Goal: Information Seeking & Learning: Learn about a topic

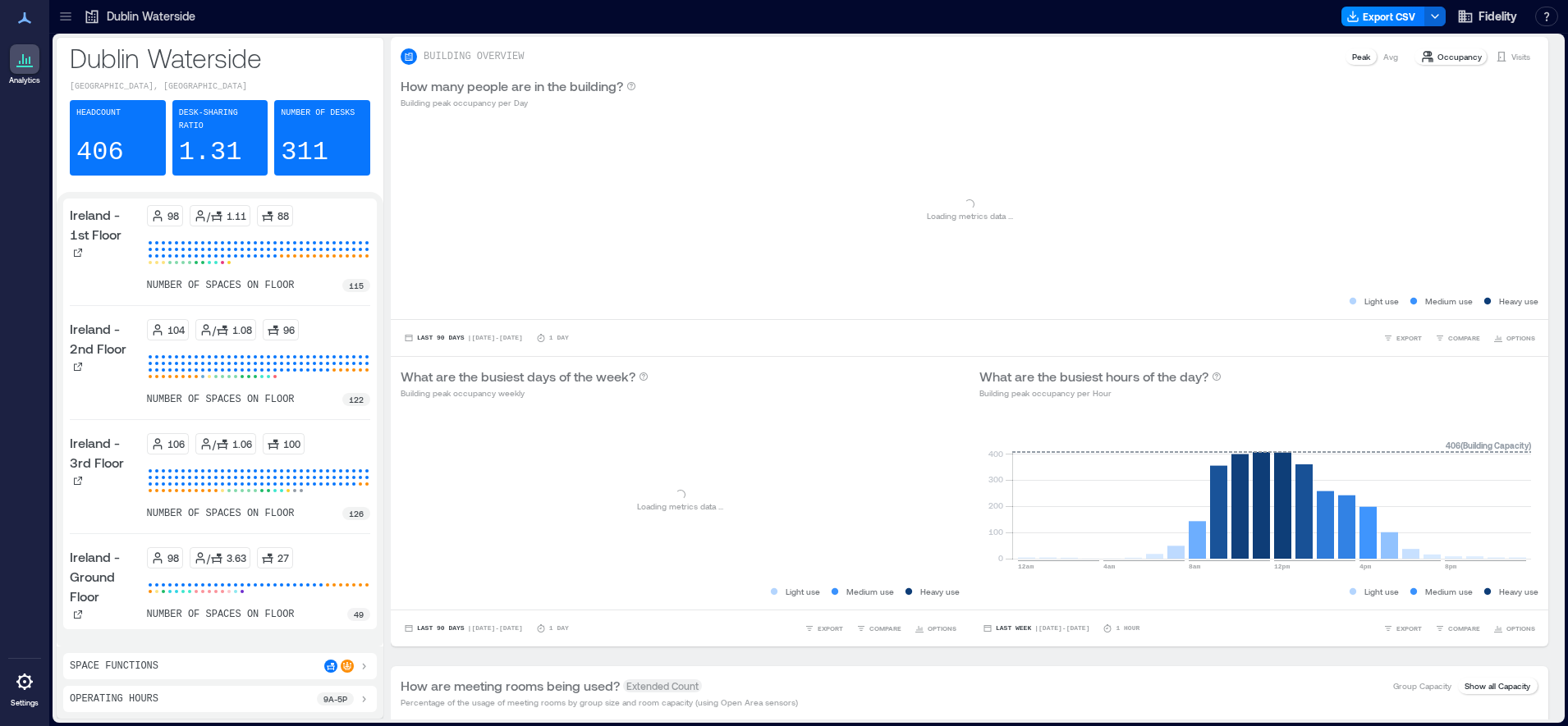
click at [91, 17] on icon at bounding box center [92, 16] width 17 height 17
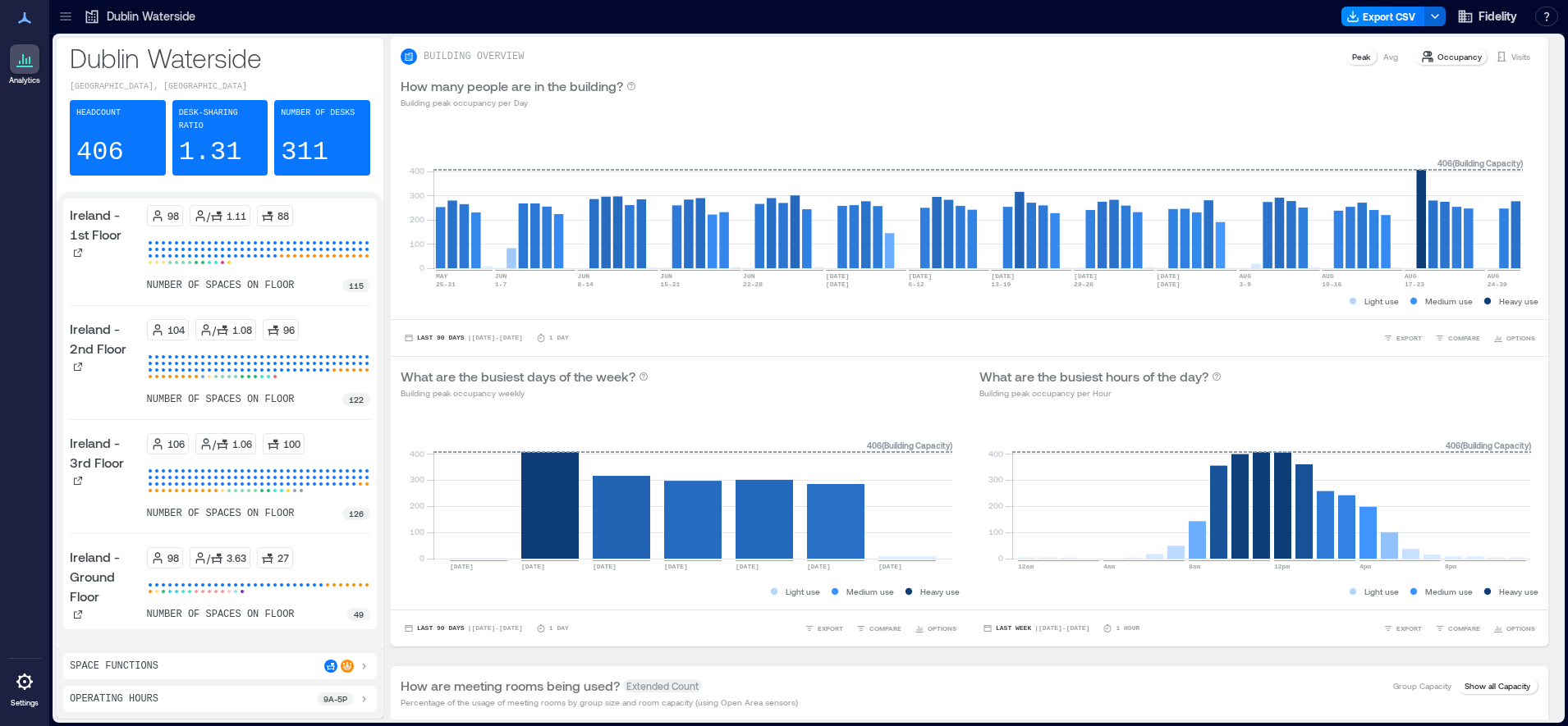
click at [59, 12] on icon at bounding box center [65, 16] width 17 height 17
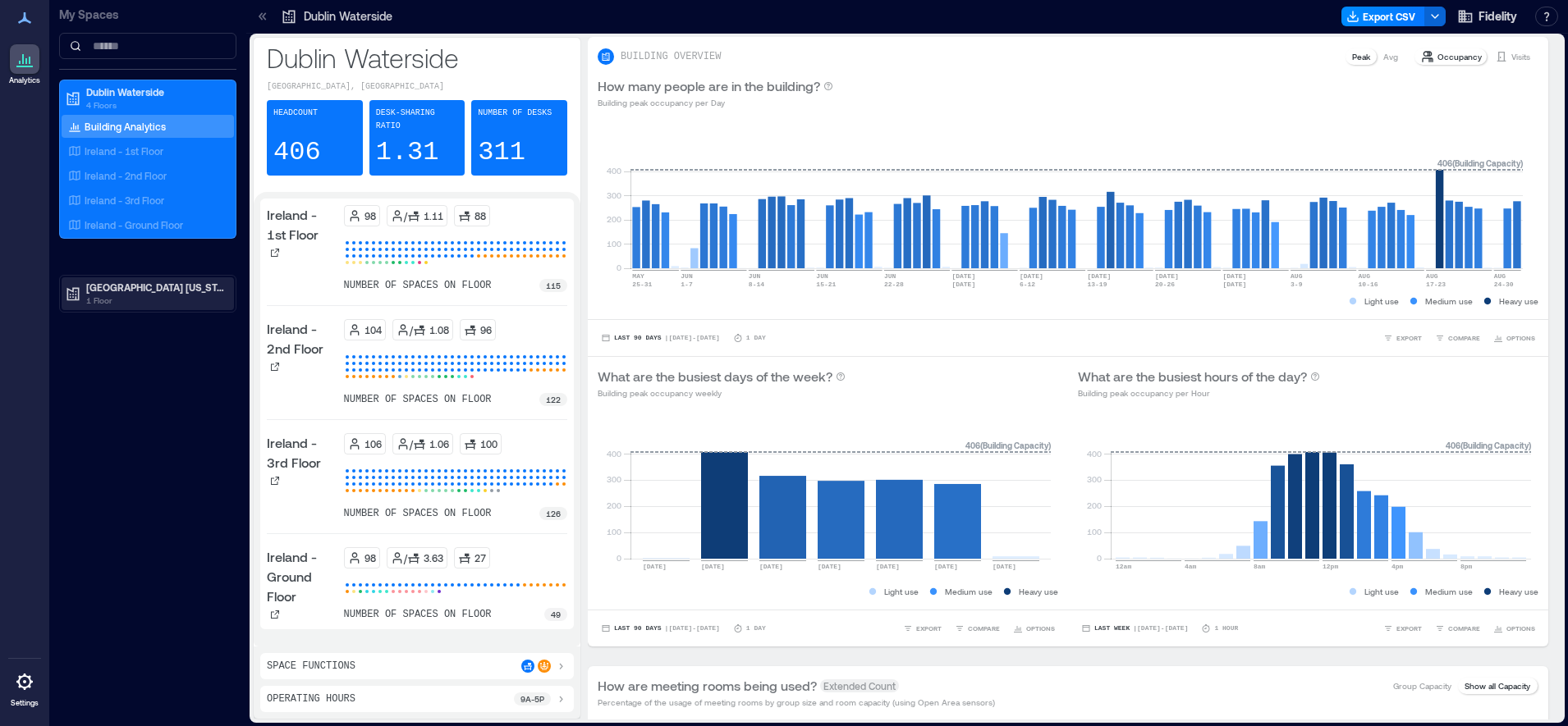
click at [151, 296] on p "1 Floor" at bounding box center [155, 300] width 138 height 13
click at [141, 348] on p "Westlake - 2nd Floor" at bounding box center [131, 345] width 93 height 13
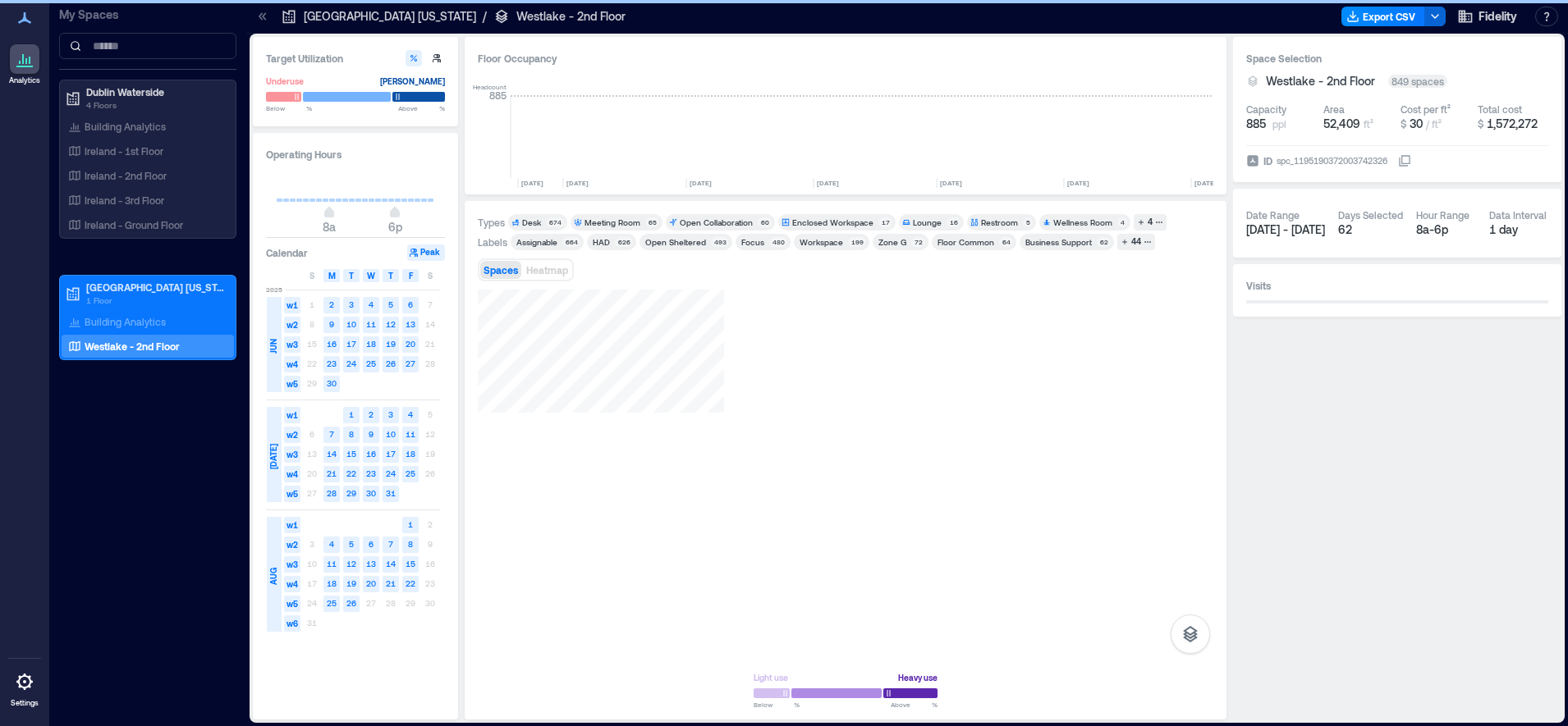
scroll to position [0, 2334]
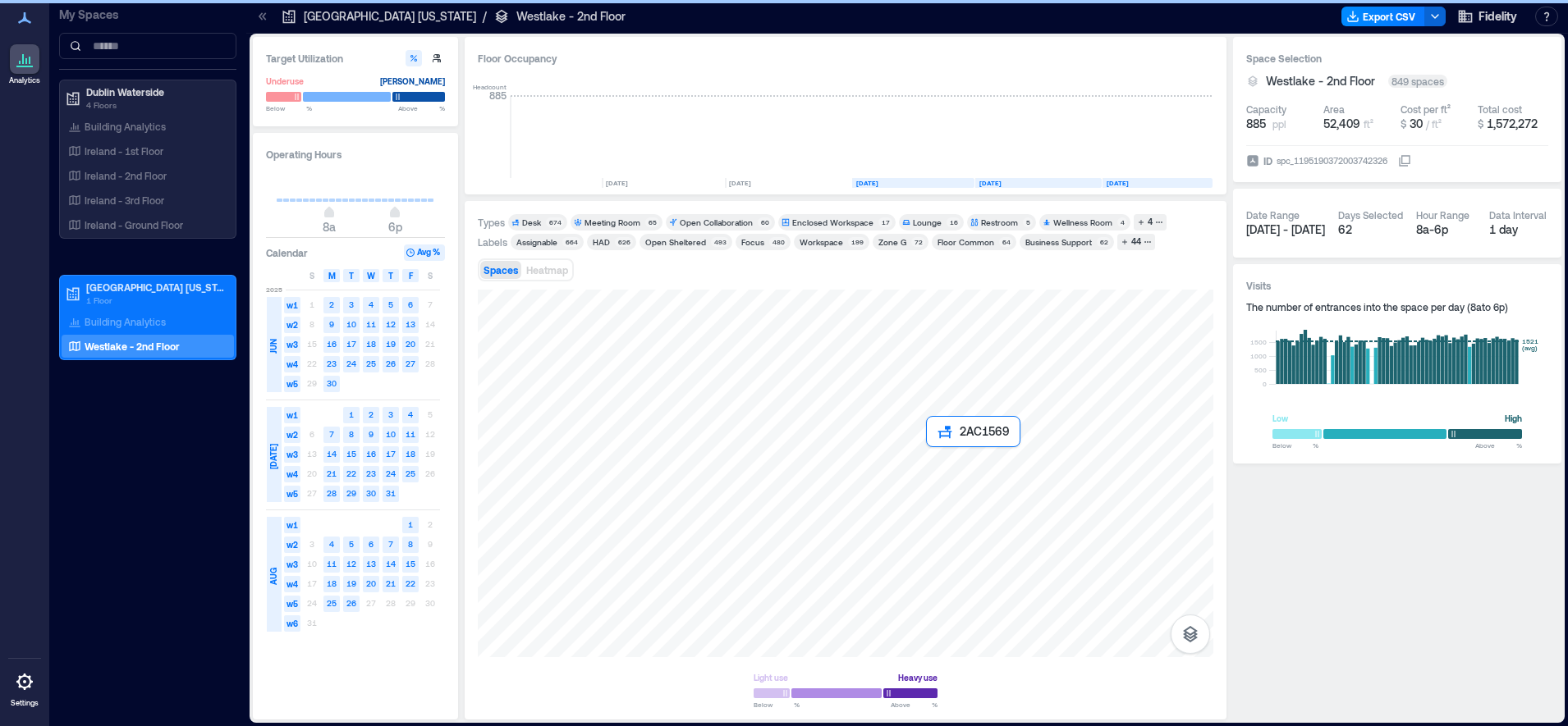
click at [927, 451] on div at bounding box center [845, 473] width 735 height 368
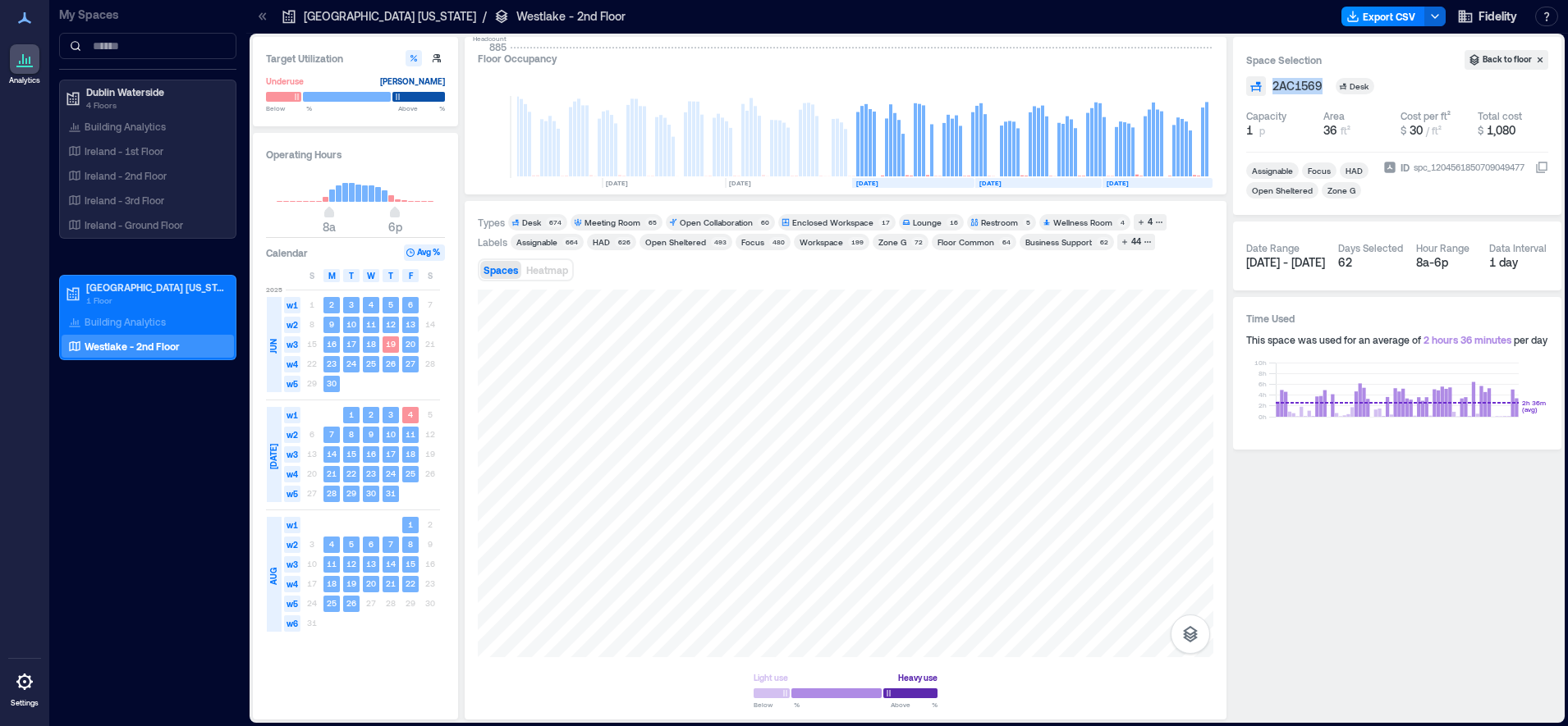
drag, startPoint x: 1324, startPoint y: 86, endPoint x: 1270, endPoint y: 92, distance: 54.3
click at [1270, 92] on div "2AC1569 Desk" at bounding box center [1397, 86] width 302 height 20
copy span "2AC1569"
click at [1180, 247] on div "Labels Assignable 664 HAD 626 Open Sheltered 493 Focus 480 Workspace 199 Zone G…" at bounding box center [845, 242] width 735 height 17
click at [1132, 237] on div "44" at bounding box center [1136, 242] width 15 height 15
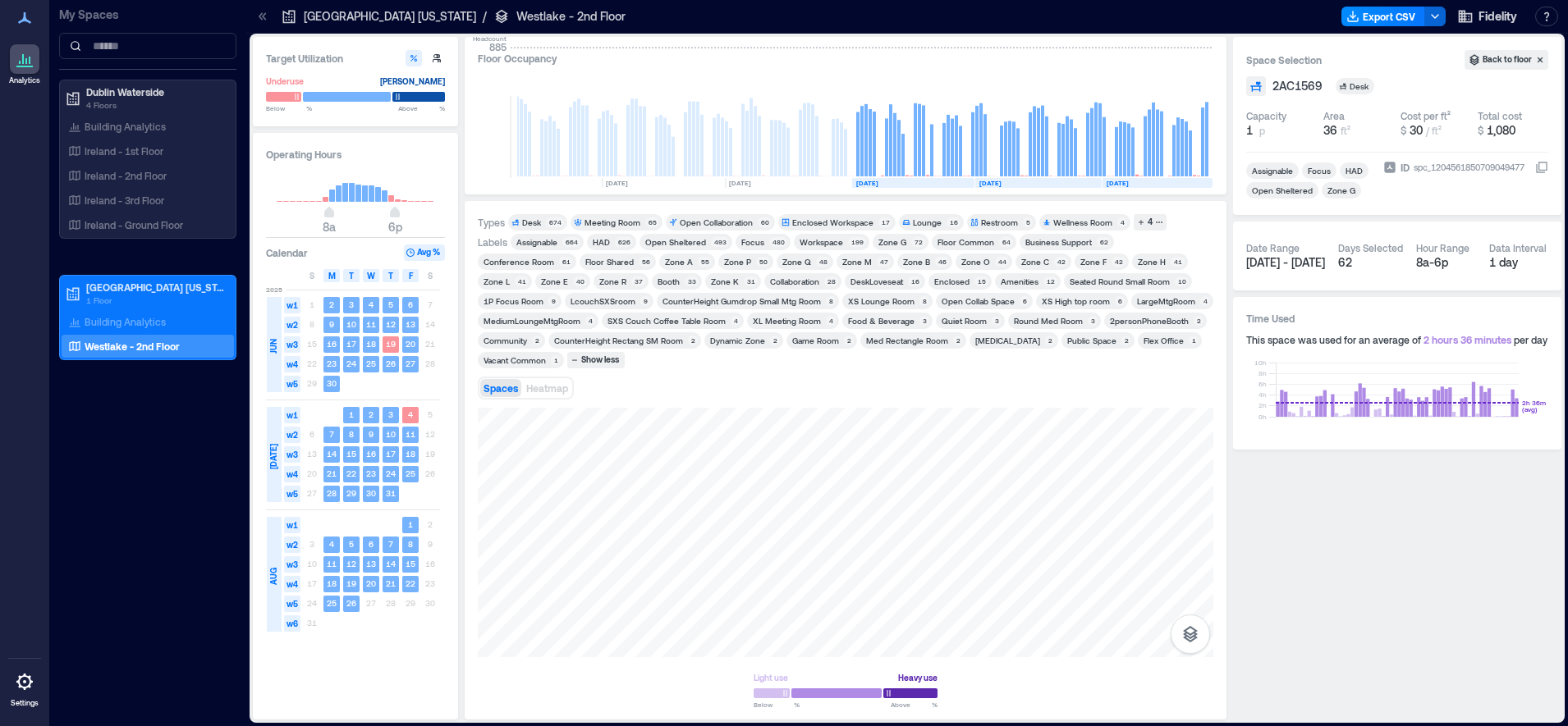
click at [889, 237] on div "Zone G" at bounding box center [892, 243] width 28 height 12
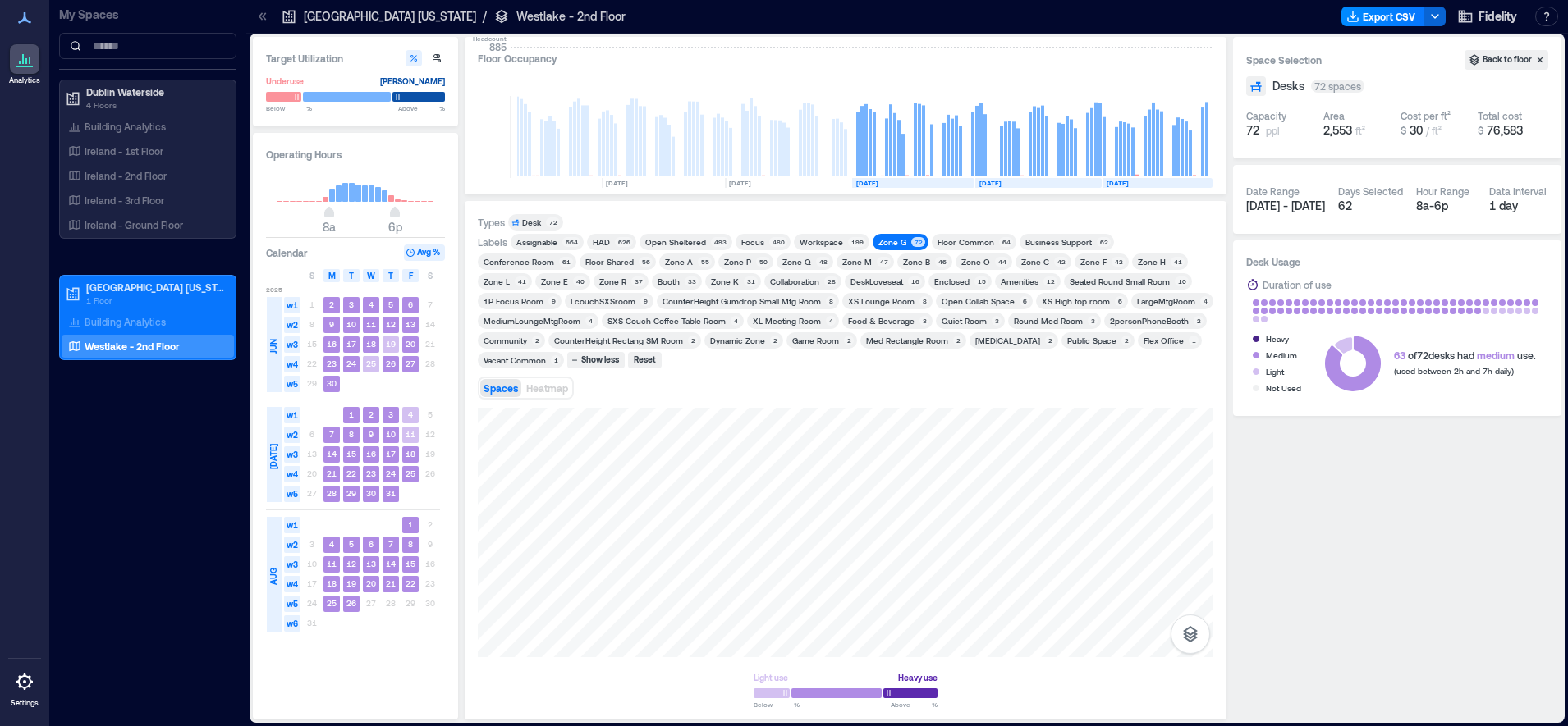
click at [889, 237] on div "Zone G" at bounding box center [892, 243] width 28 height 12
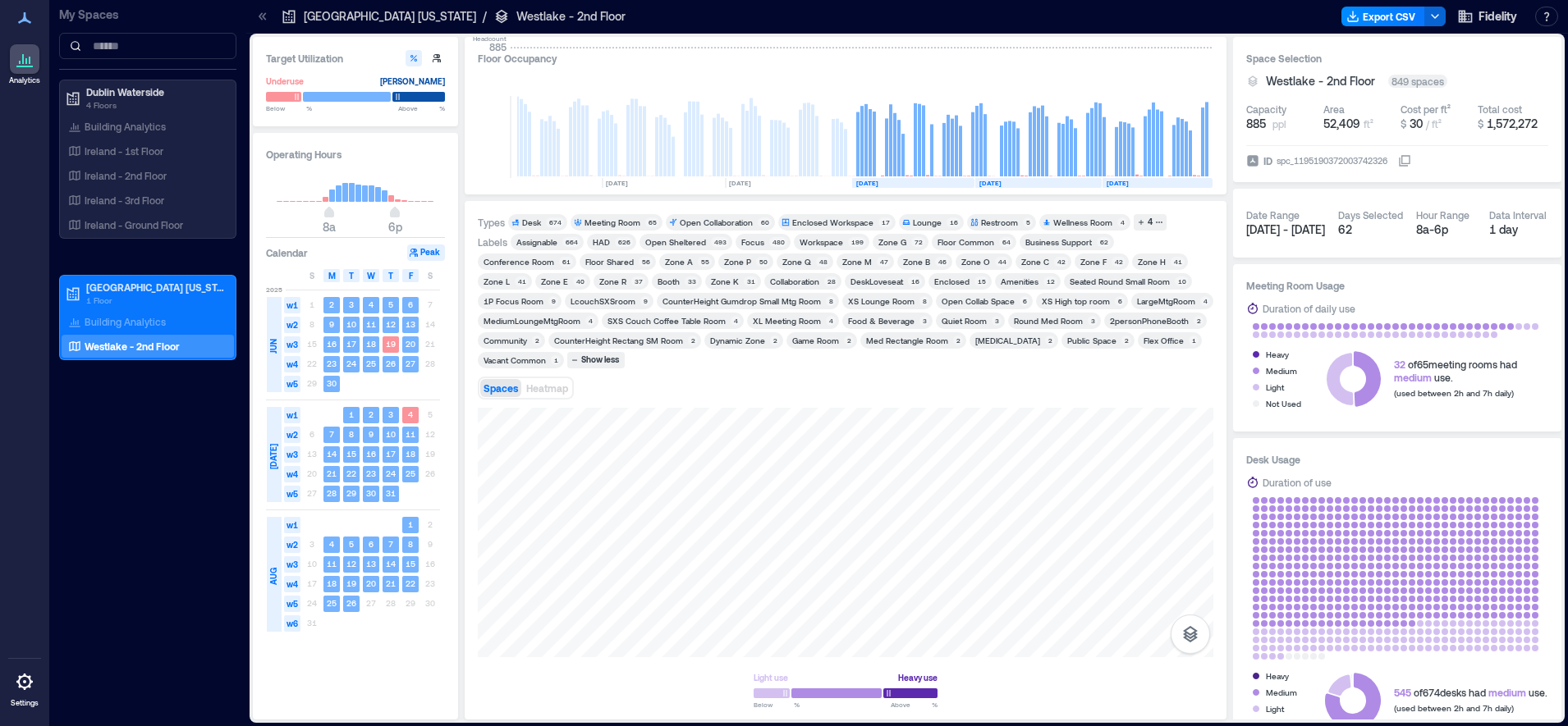
click at [878, 243] on div "Zone G" at bounding box center [892, 243] width 28 height 12
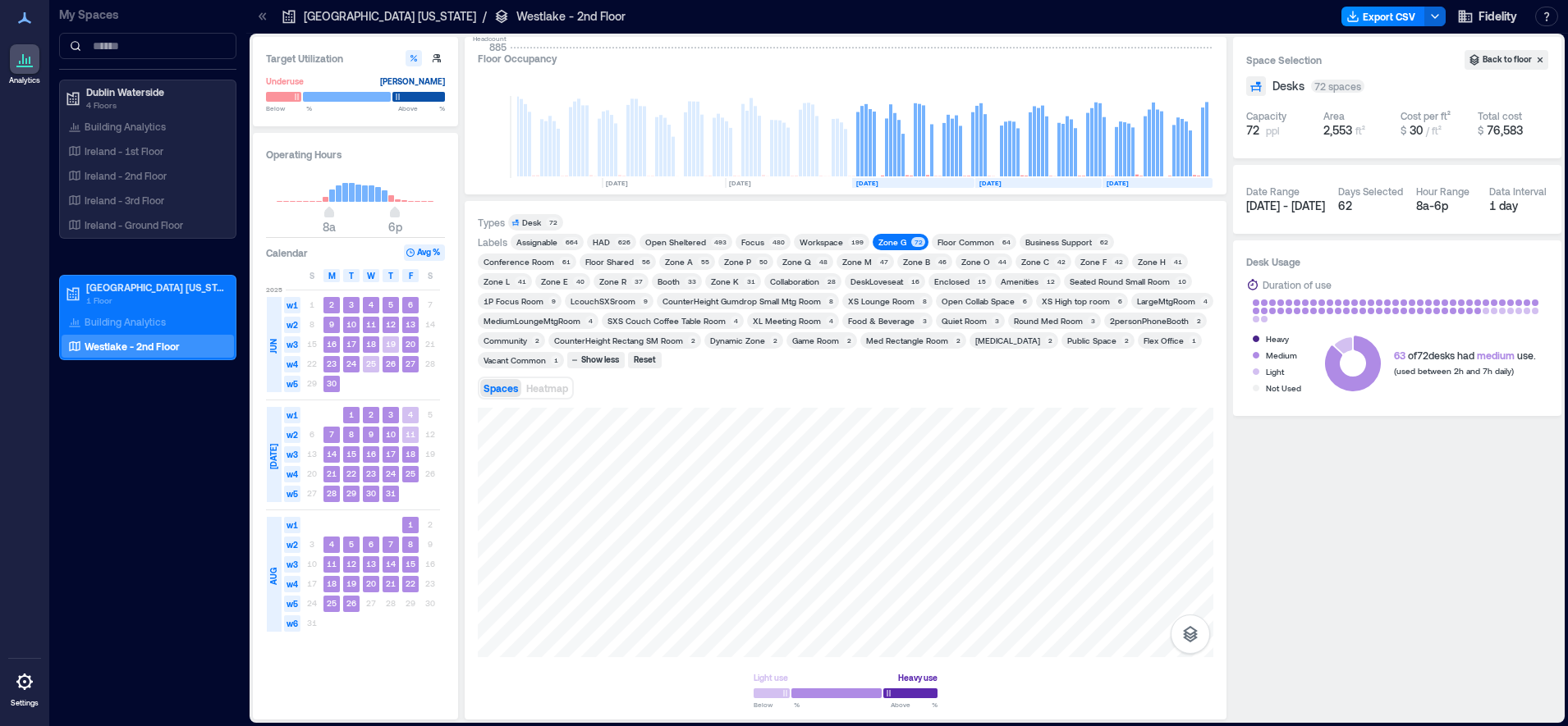
click at [1021, 259] on div "Zone C" at bounding box center [1035, 262] width 28 height 12
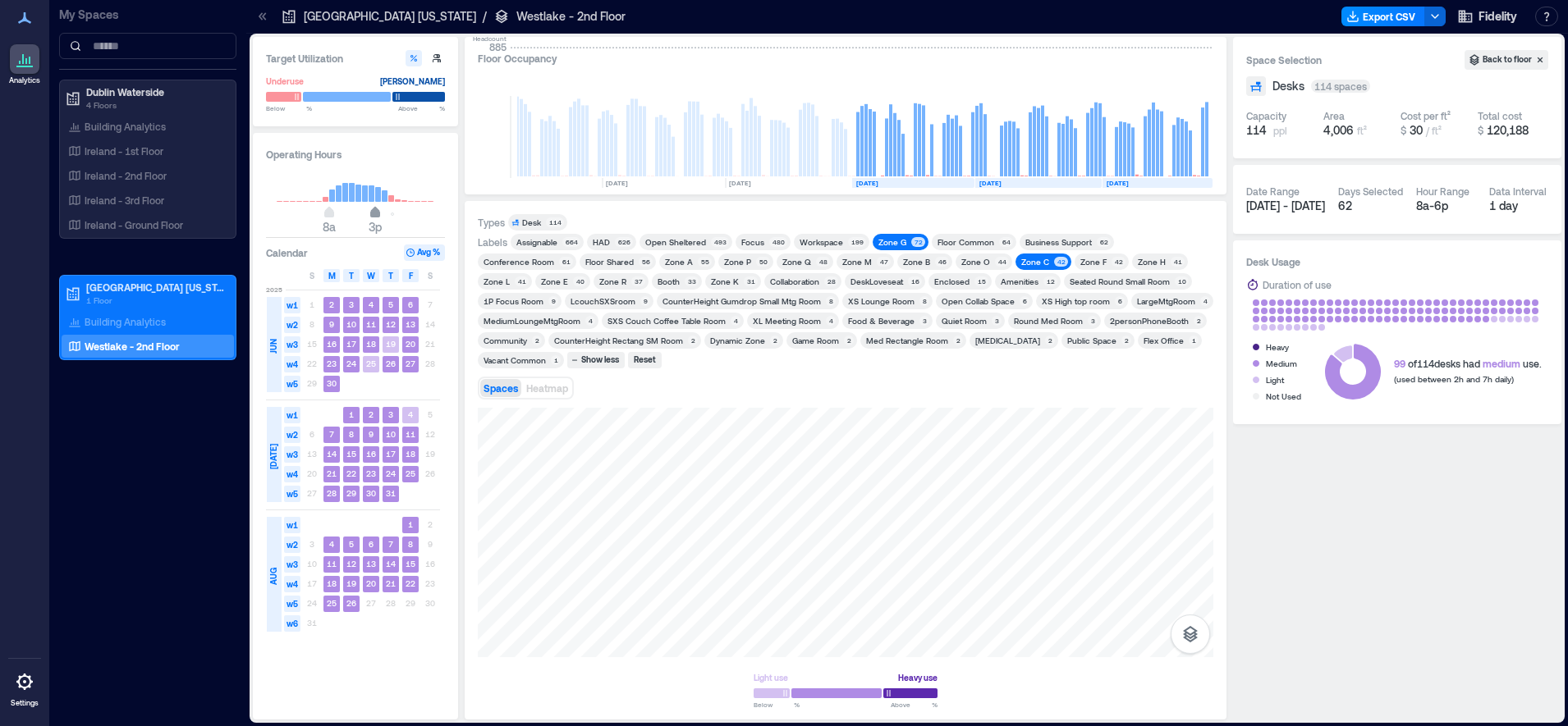
drag, startPoint x: 389, startPoint y: 211, endPoint x: 377, endPoint y: 212, distance: 12.0
click at [377, 212] on span "8a 3p" at bounding box center [355, 214] width 158 height 25
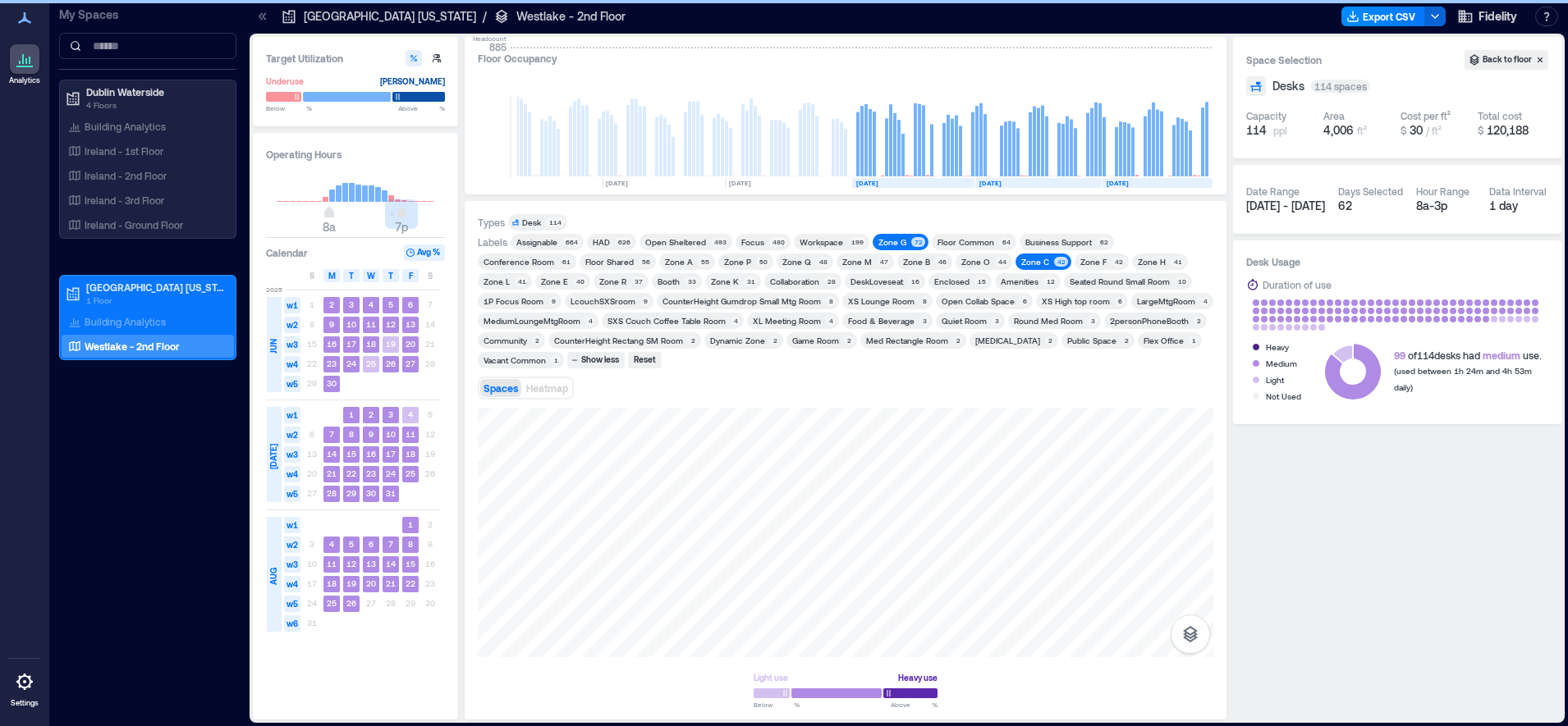
type input "**"
drag, startPoint x: 384, startPoint y: 219, endPoint x: 439, endPoint y: 218, distance: 55.0
click at [405, 220] on span "8a 7p" at bounding box center [355, 214] width 158 height 25
click at [953, 269] on div "Labels Assignable 664 HAD 626 Open Sheltered 493 Focus 480 Workspace 199 Zone G…" at bounding box center [845, 301] width 735 height 134
click at [1054, 263] on div "42" at bounding box center [1061, 261] width 14 height 10
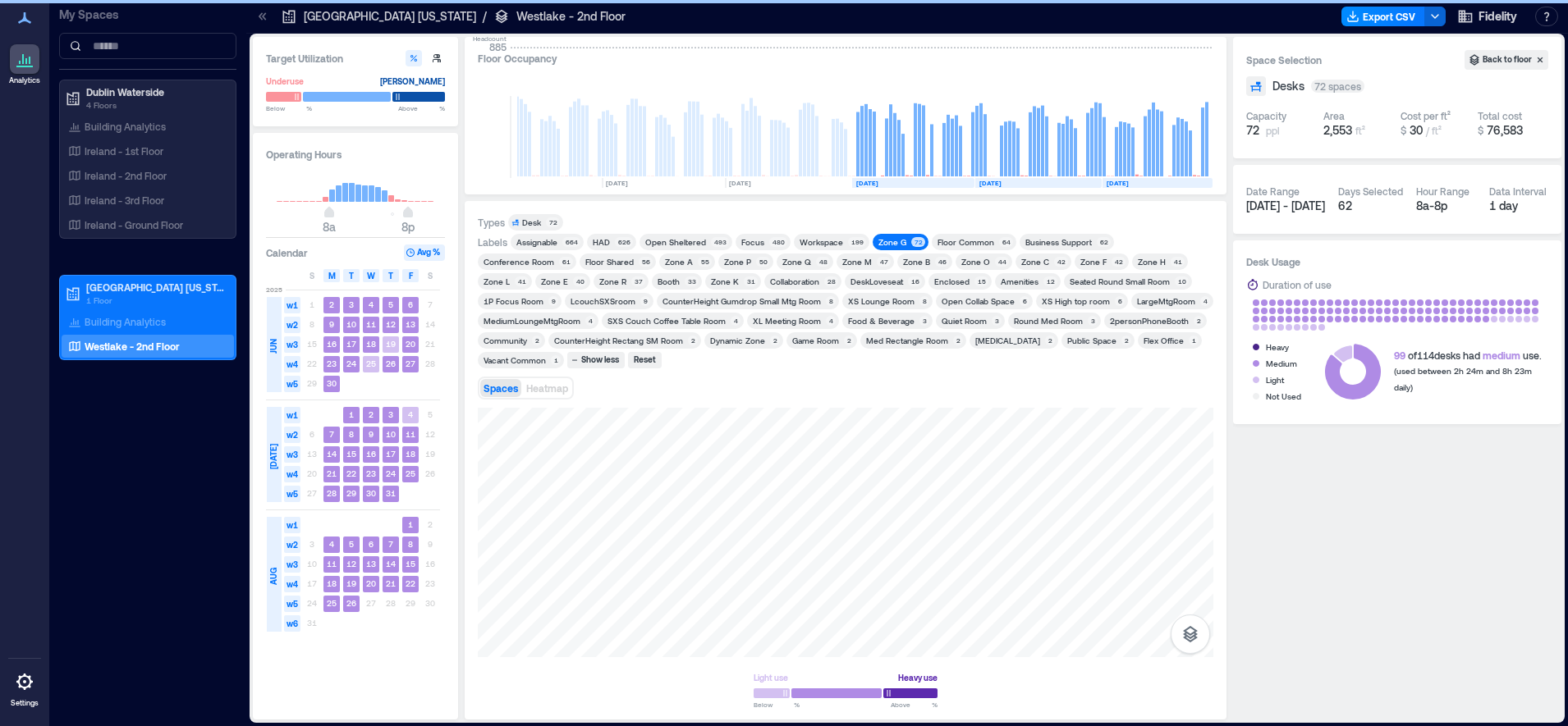
click at [907, 234] on div "Zone G 72" at bounding box center [900, 242] width 56 height 17
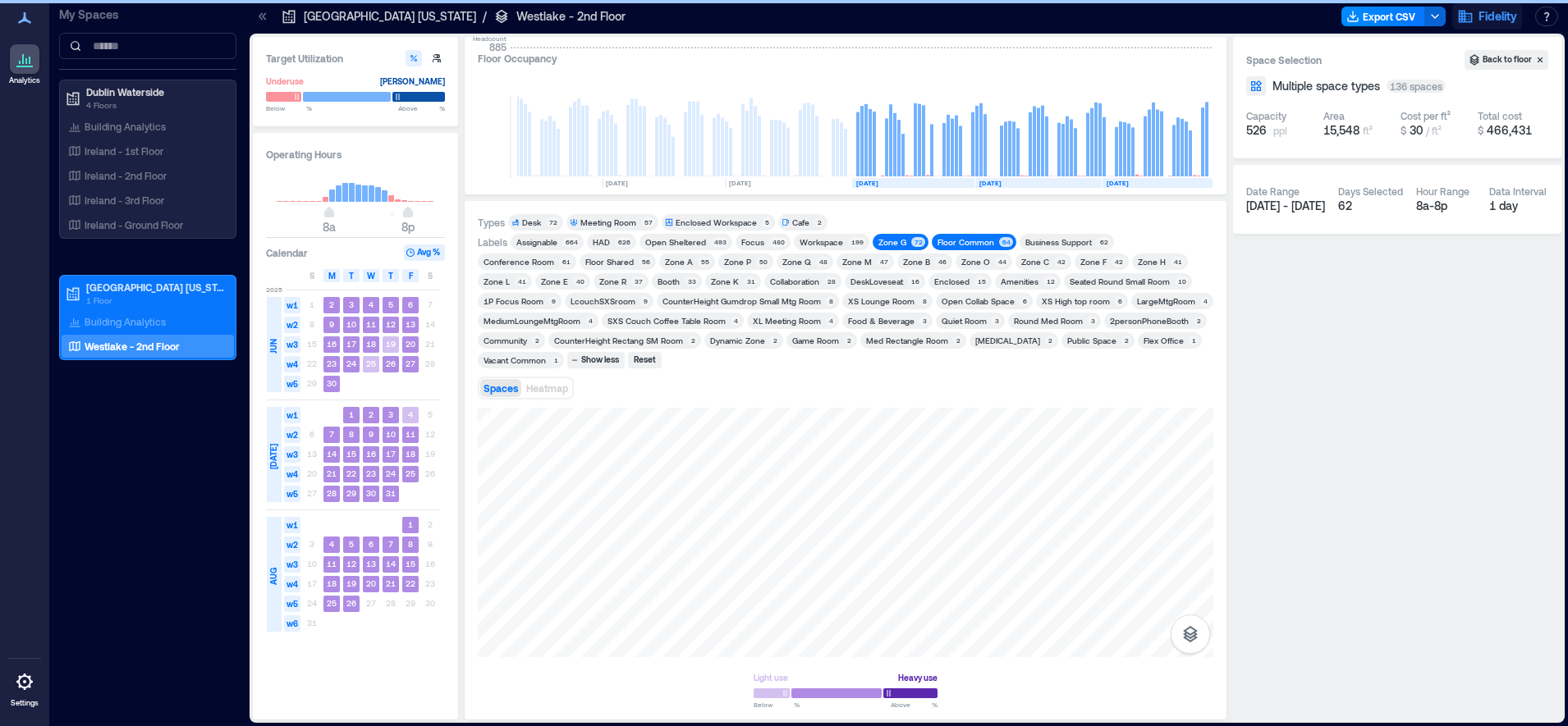
click at [917, 242] on div "72" at bounding box center [919, 242] width 14 height 10
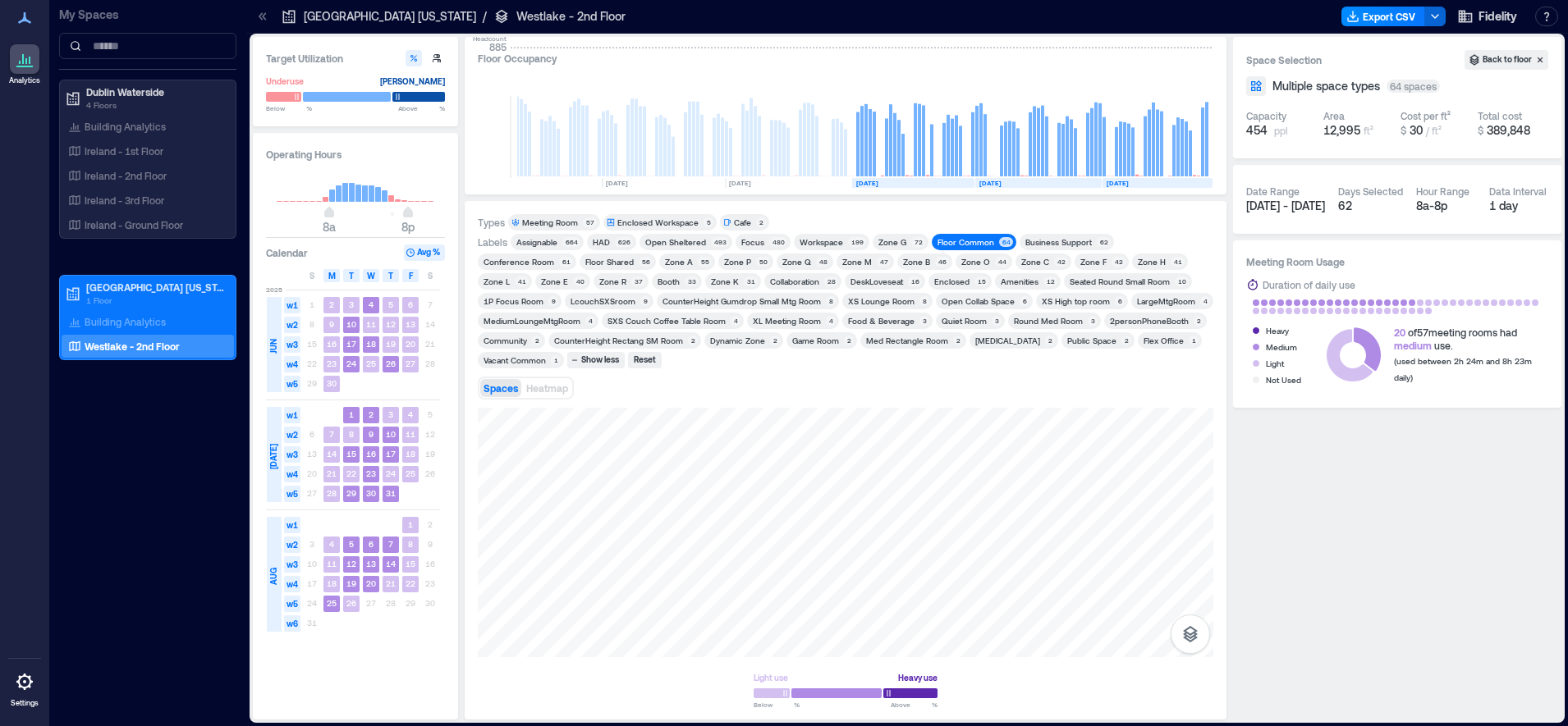
click at [816, 262] on div "48" at bounding box center [823, 261] width 14 height 10
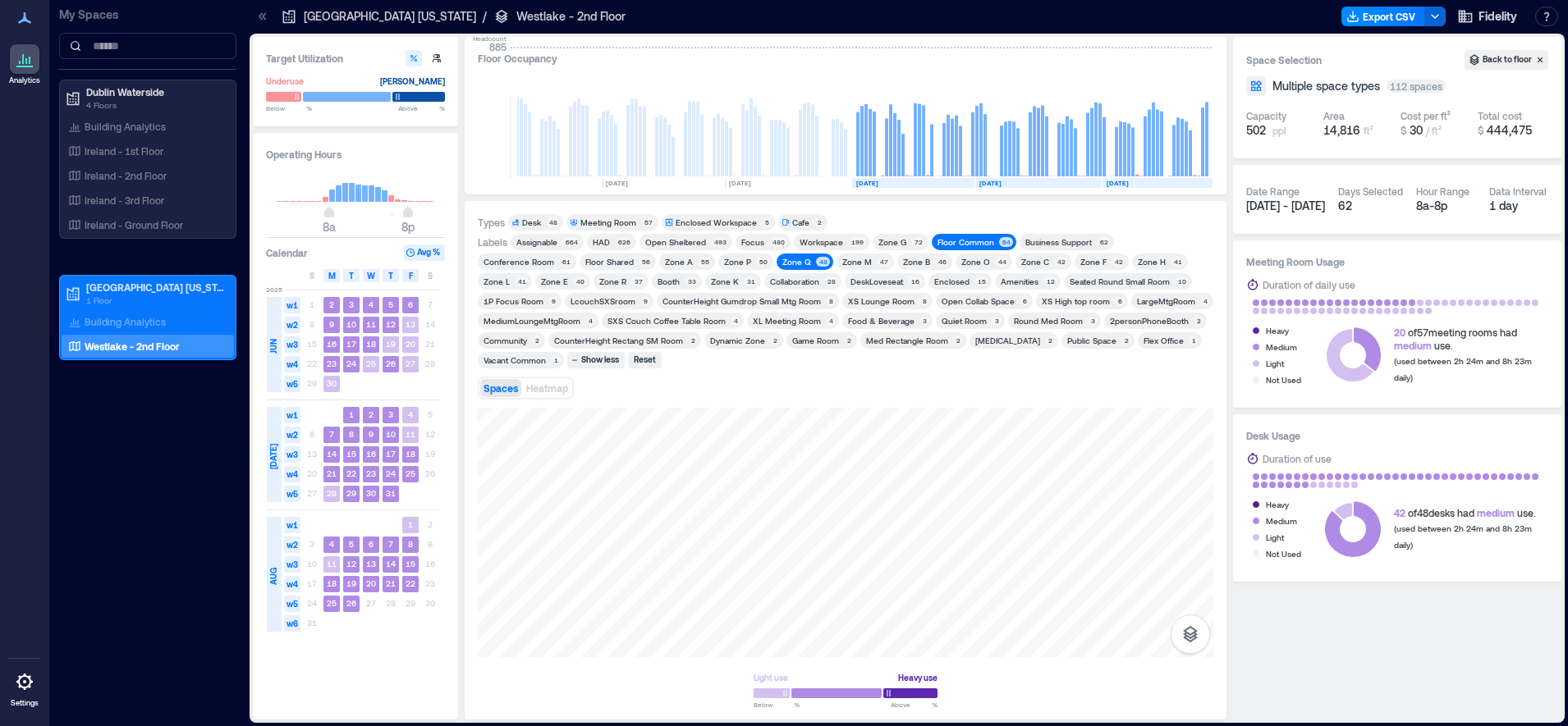
click at [632, 283] on div "37" at bounding box center [638, 281] width 14 height 10
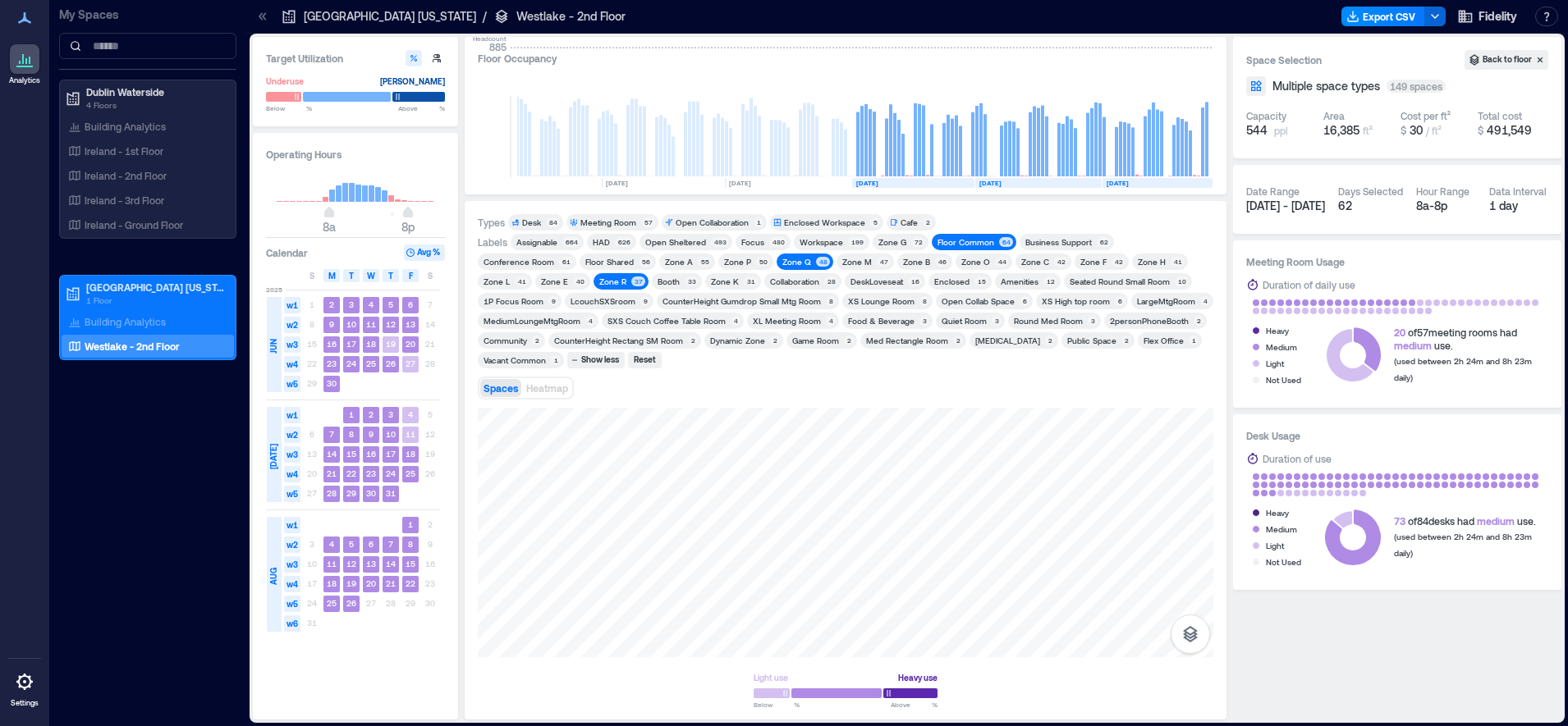
click at [783, 261] on div "Zone Q" at bounding box center [796, 262] width 29 height 12
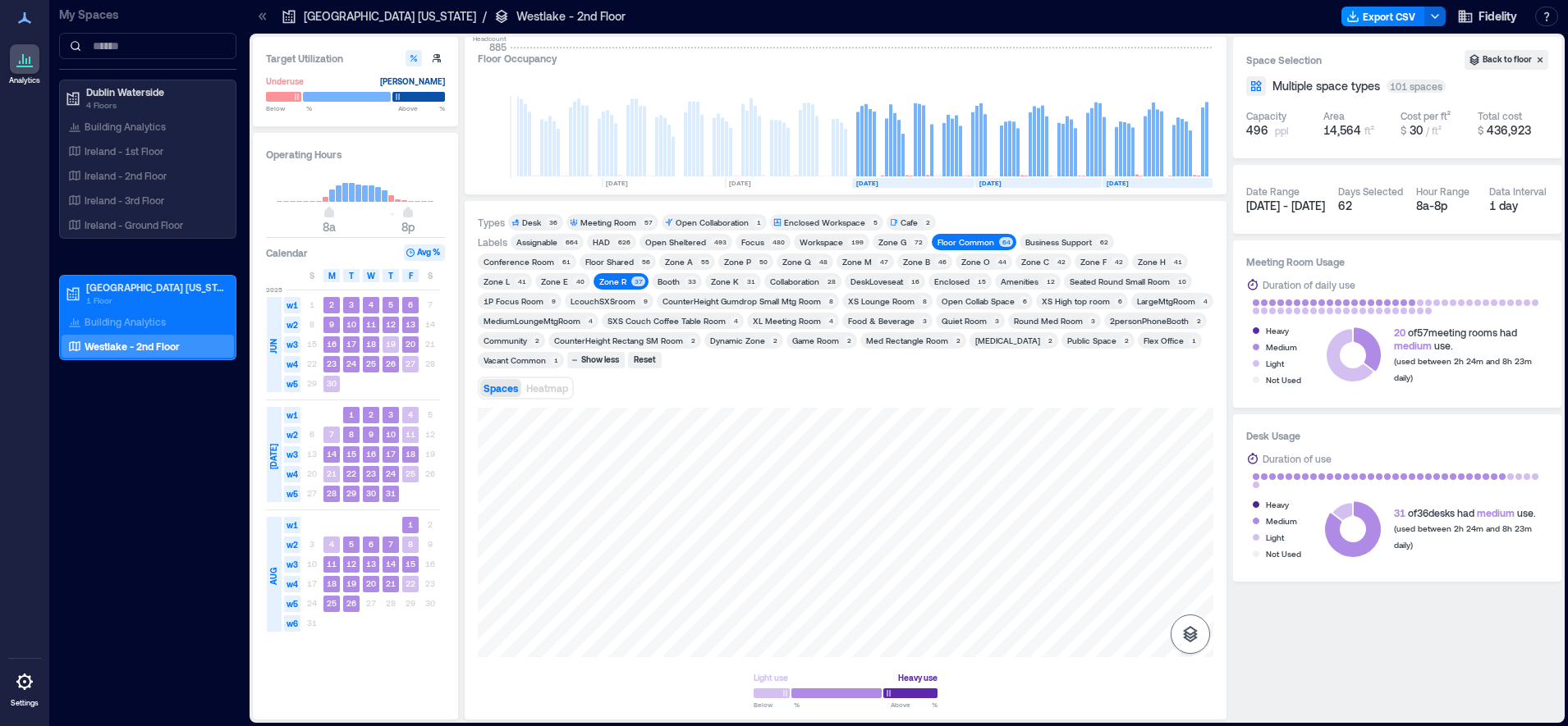
click at [1207, 626] on div at bounding box center [845, 533] width 735 height 250
click at [990, 341] on div "[MEDICAL_DATA]" at bounding box center [1008, 340] width 65 height 12
click at [948, 237] on div "Floor Common" at bounding box center [965, 243] width 56 height 12
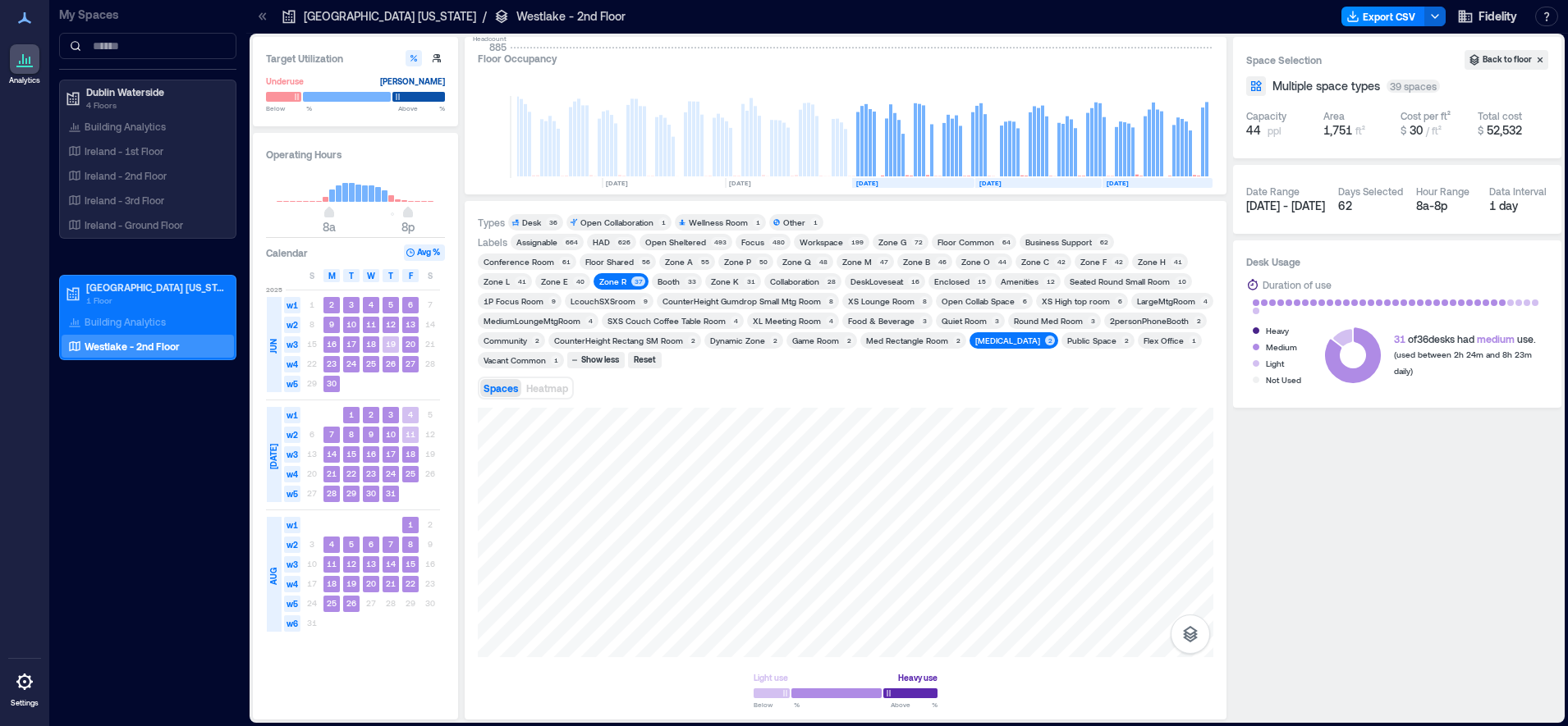
click at [632, 282] on div "37" at bounding box center [638, 281] width 14 height 10
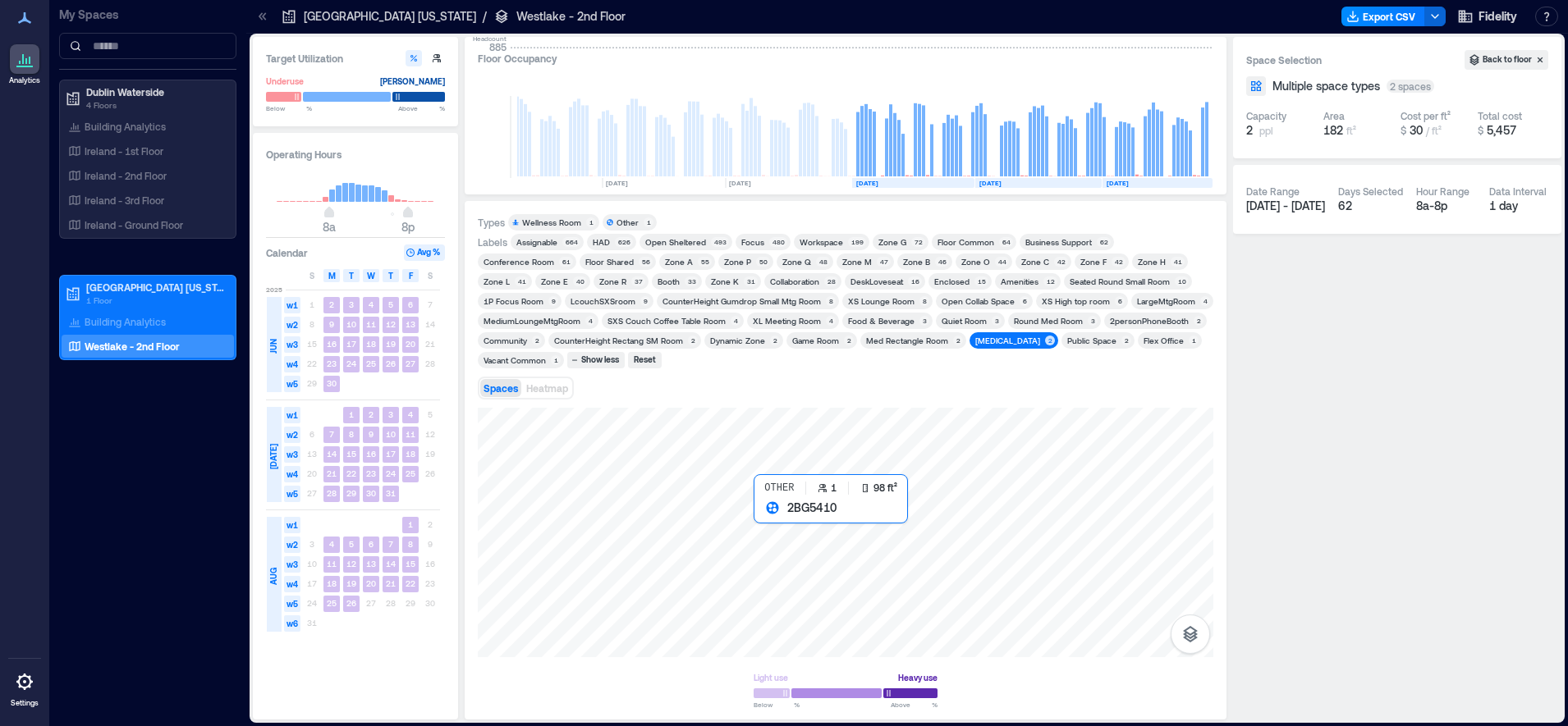
click at [783, 536] on div at bounding box center [845, 533] width 735 height 250
